Goal: Information Seeking & Learning: Learn about a topic

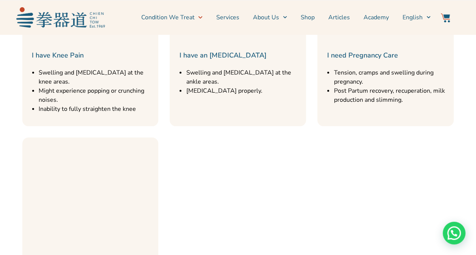
scroll to position [947, 0]
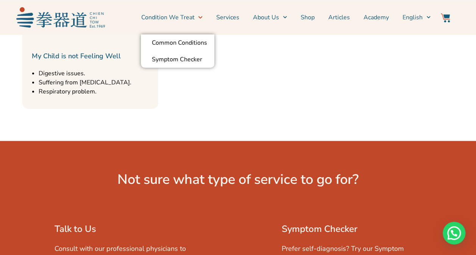
click at [201, 16] on icon "Menu" at bounding box center [200, 17] width 4 height 4
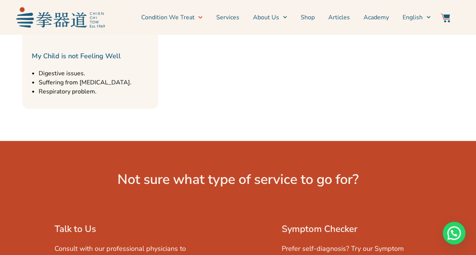
click at [201, 16] on icon "Menu" at bounding box center [200, 17] width 4 height 4
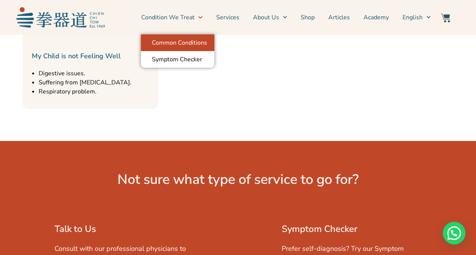
click at [201, 41] on link "Common Conditions" at bounding box center [177, 42] width 73 height 17
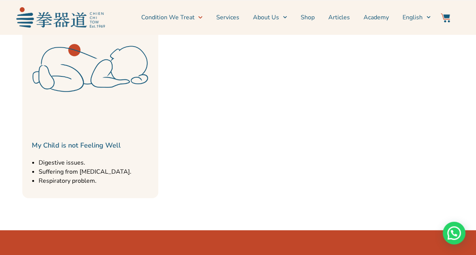
scroll to position [833, 0]
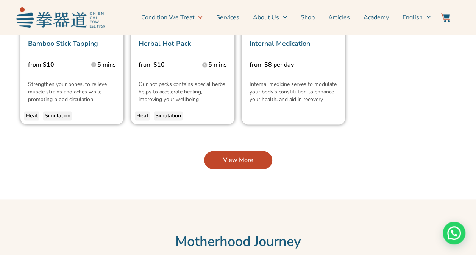
scroll to position [1931, 0]
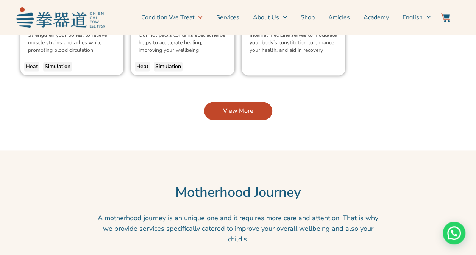
click at [229, 106] on span "View More" at bounding box center [238, 110] width 30 height 9
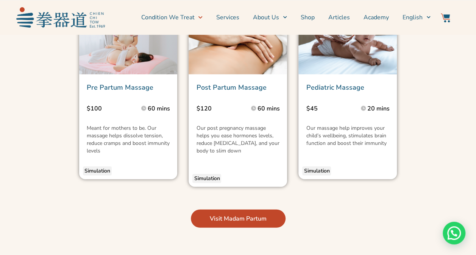
scroll to position [2354, 0]
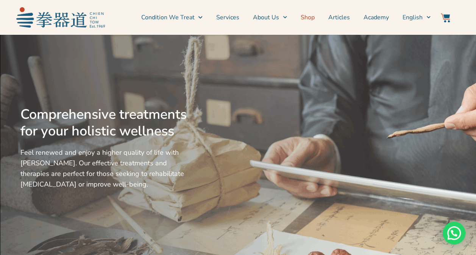
click at [313, 19] on link "Shop" at bounding box center [308, 17] width 14 height 19
click at [305, 19] on link "Shop" at bounding box center [308, 17] width 14 height 19
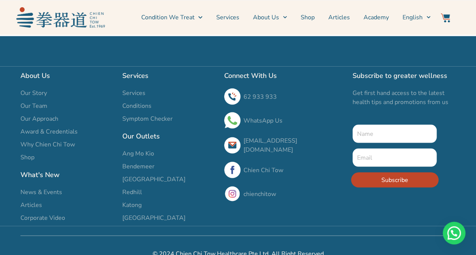
scroll to position [638, 0]
